Goal: Task Accomplishment & Management: Manage account settings

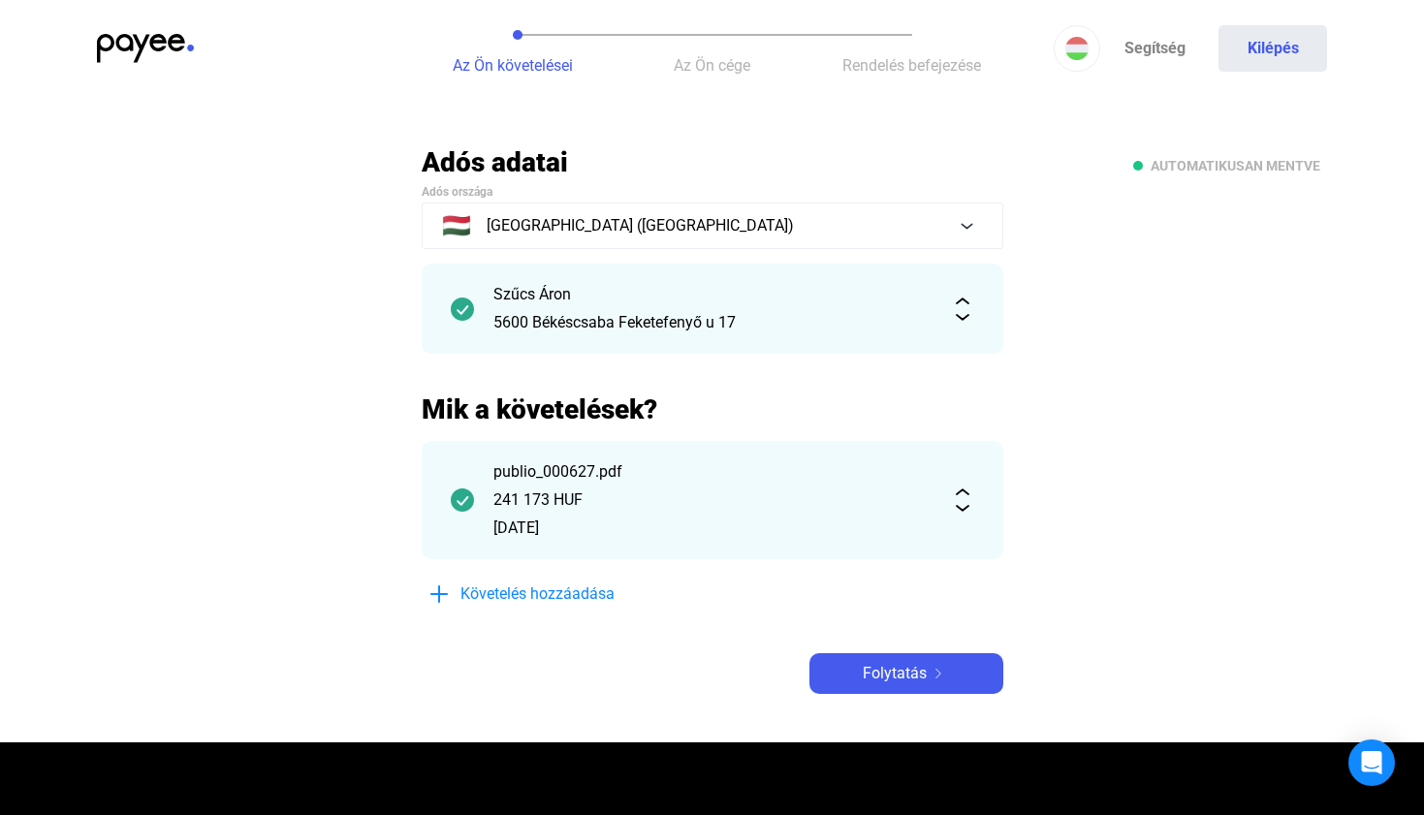
click at [141, 26] on div "Az Ön követelései Az Ön cége Rendelés befejezése Segítség Kilépés" at bounding box center [712, 48] width 1424 height 97
click at [141, 40] on img at bounding box center [145, 48] width 97 height 29
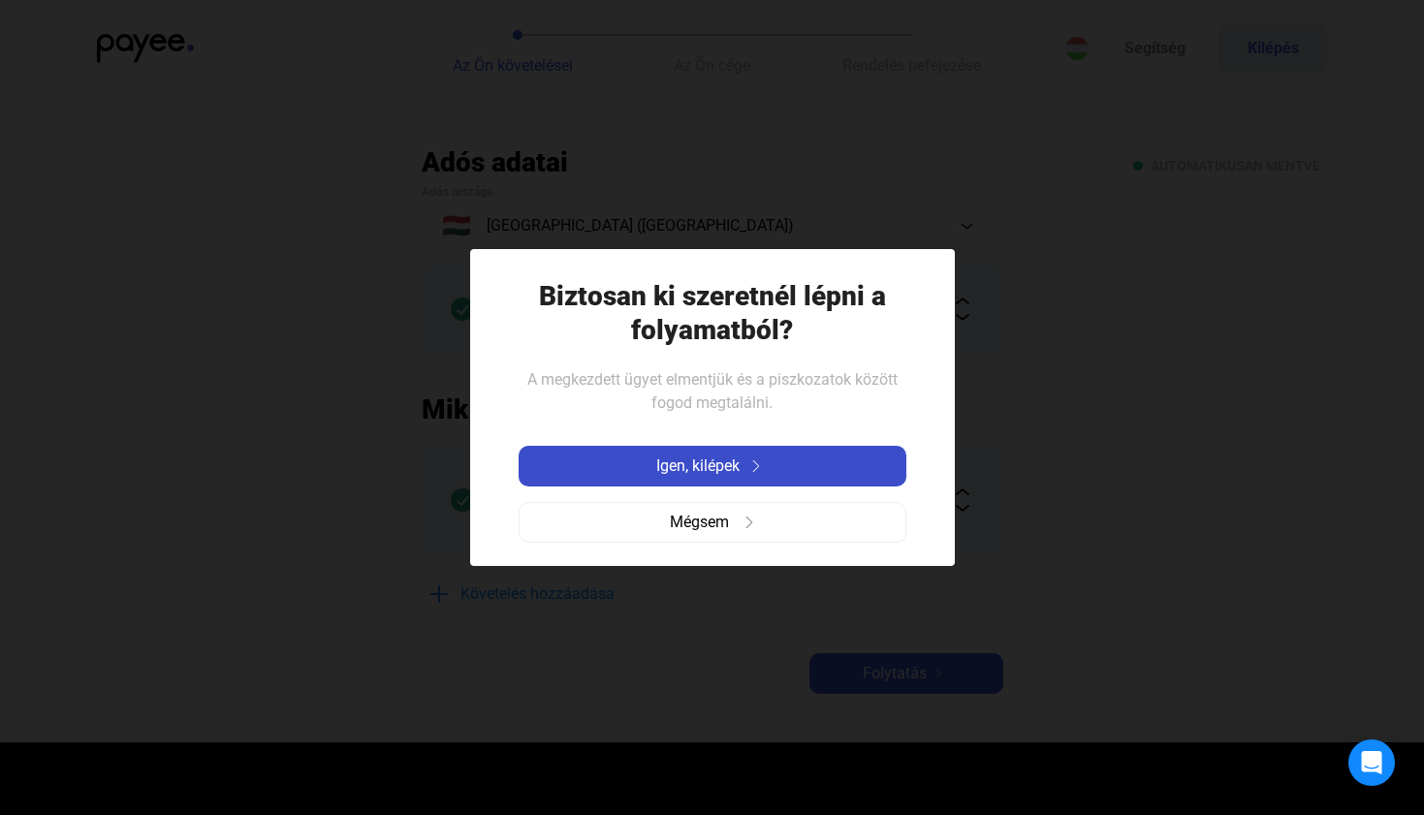
click at [677, 458] on span "Igen, kilépek" at bounding box center [697, 466] width 83 height 23
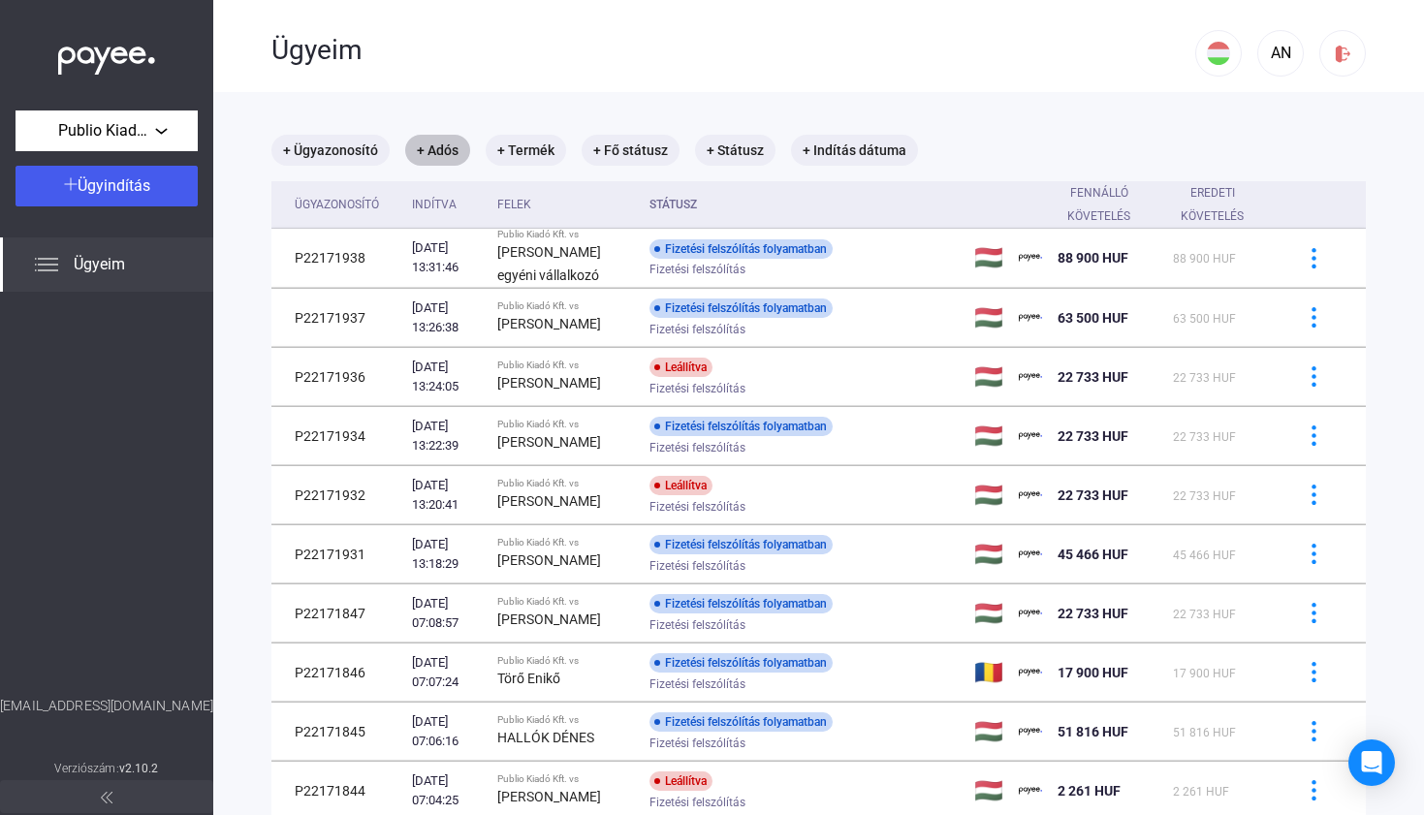
click at [444, 154] on mat-chip "+ Adós" at bounding box center [437, 150] width 65 height 31
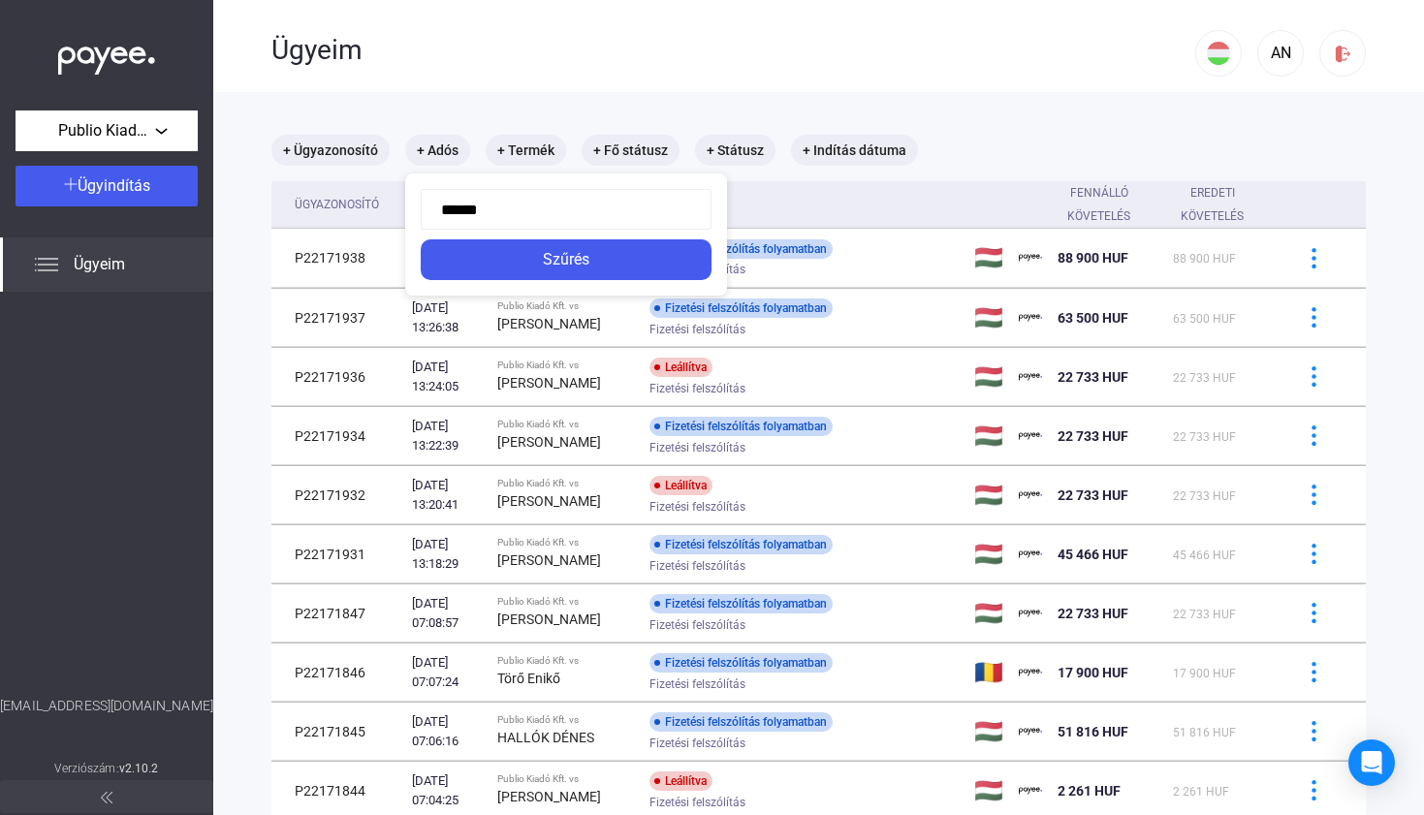
type input "*******"
click at [567, 260] on button "Szűrés" at bounding box center [566, 259] width 291 height 41
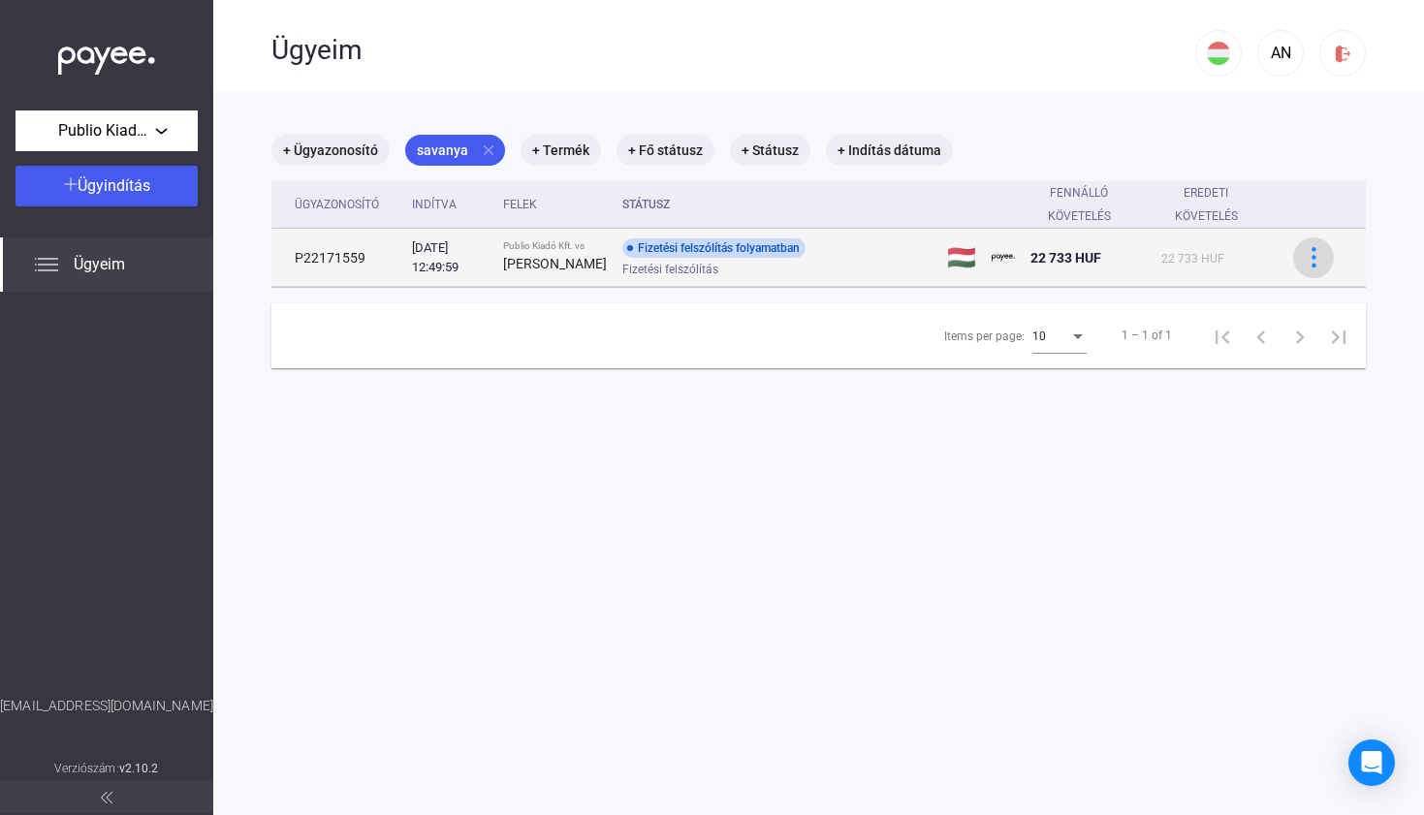
click at [1312, 268] on img at bounding box center [1314, 257] width 20 height 20
